Goal: Obtain resource: Obtain resource

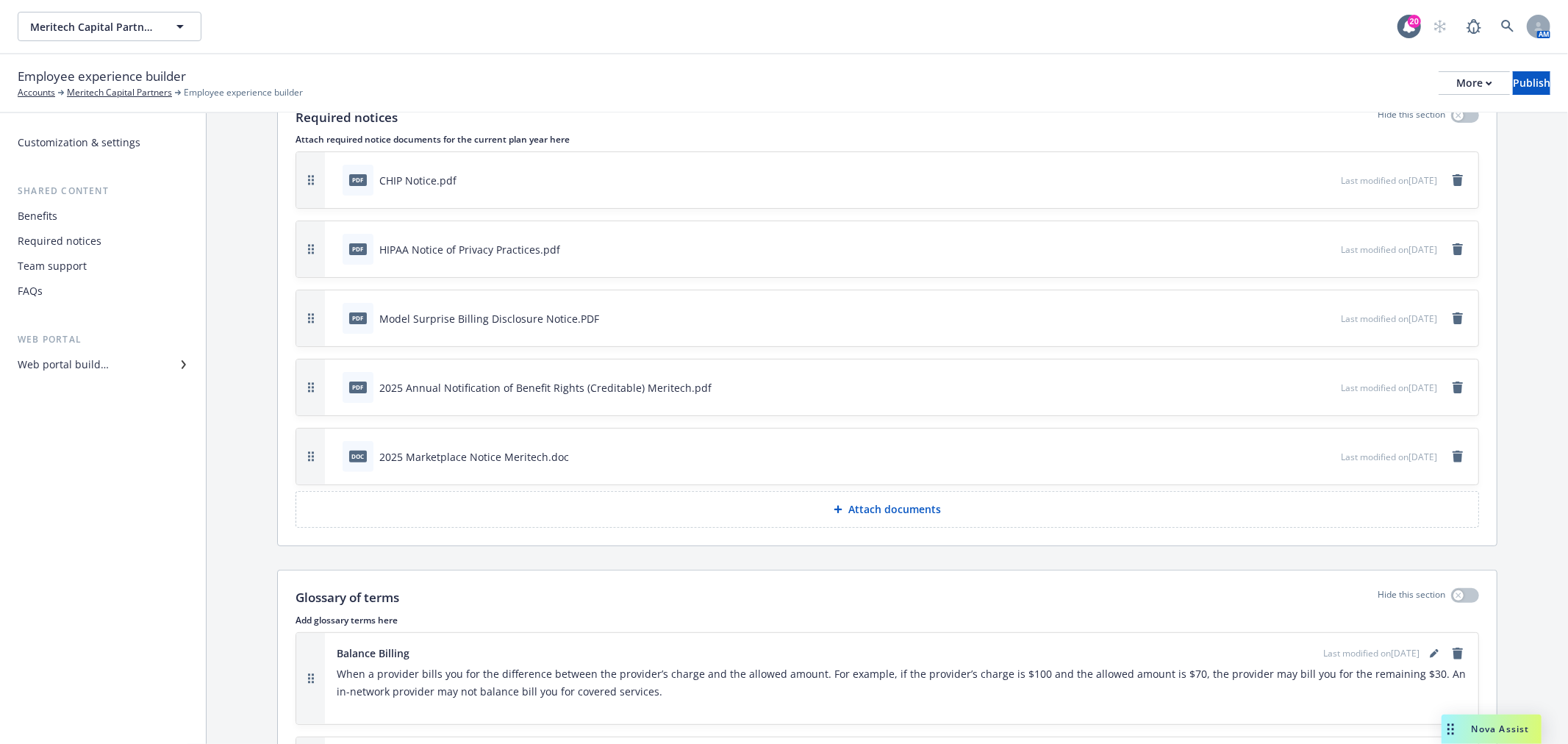
scroll to position [245, 0]
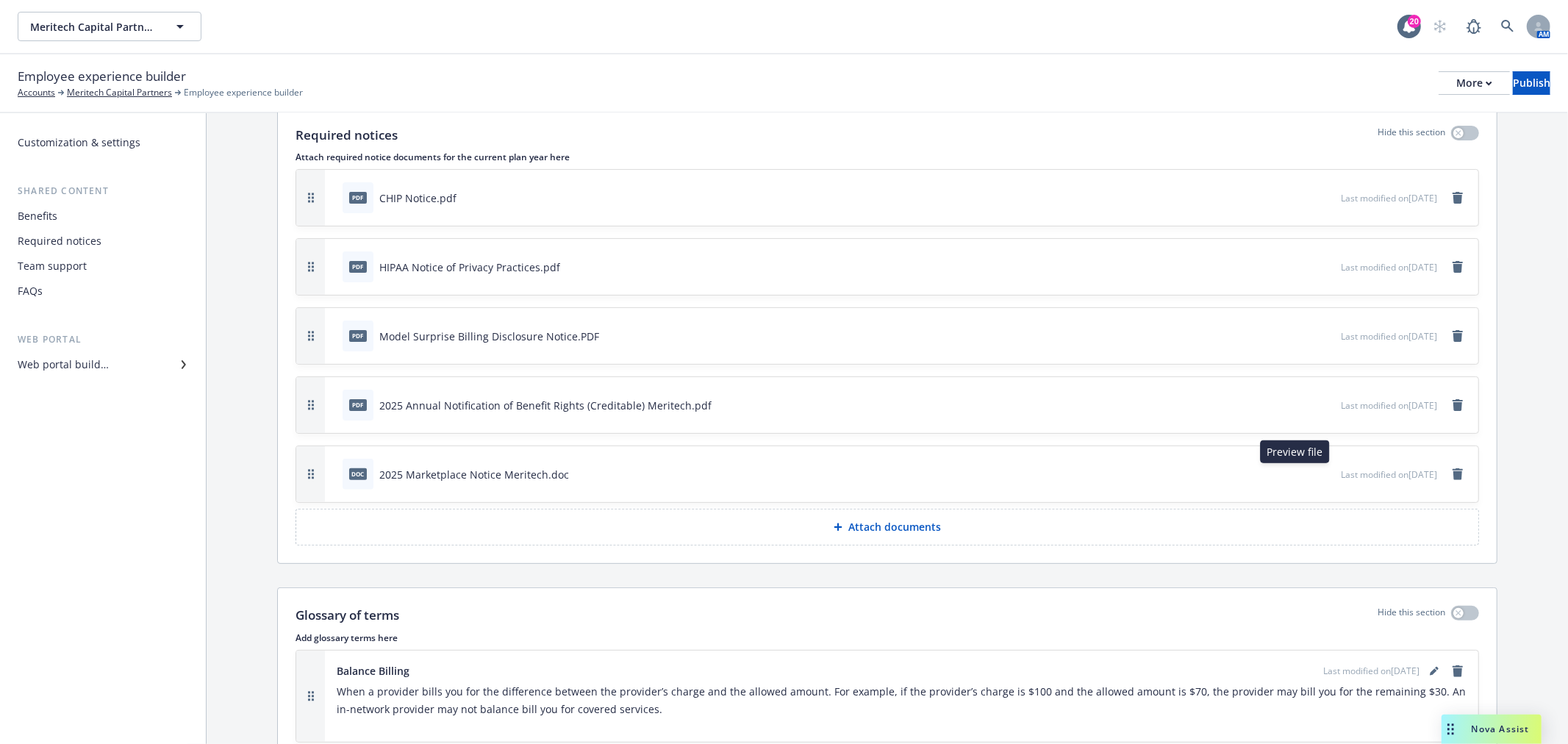
click at [1320, 468] on icon "preview file" at bounding box center [1326, 474] width 13 height 10
